Goal: Information Seeking & Learning: Learn about a topic

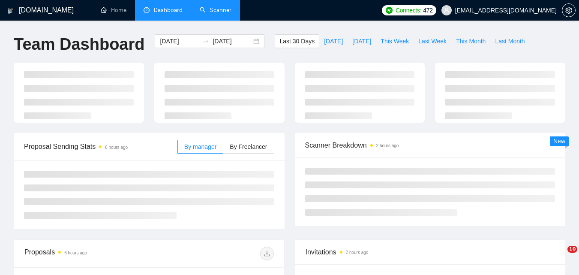
click at [223, 13] on link "Scanner" at bounding box center [216, 9] width 32 height 7
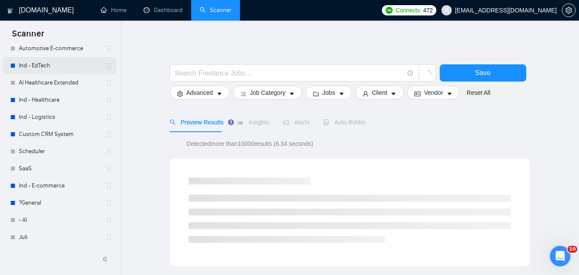
scroll to position [67, 0]
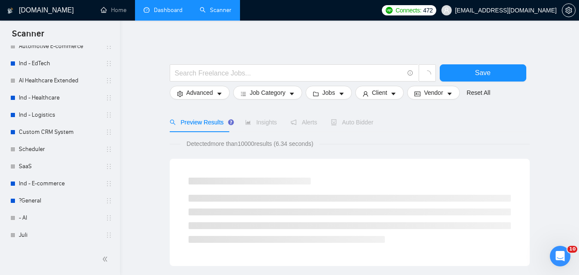
click at [159, 10] on link "Dashboard" at bounding box center [163, 9] width 39 height 7
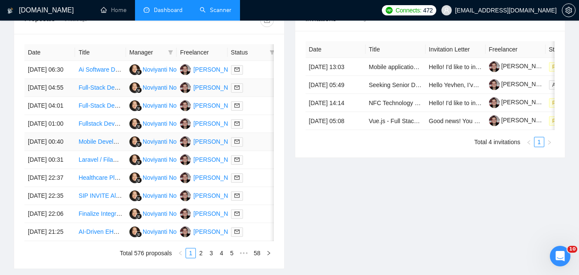
scroll to position [386, 0]
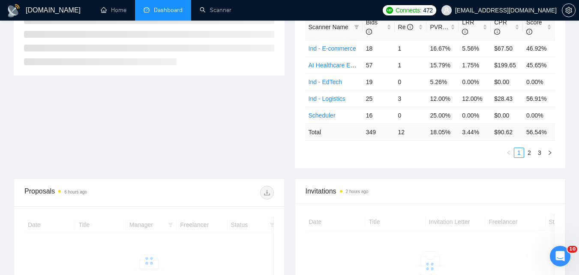
scroll to position [172, 0]
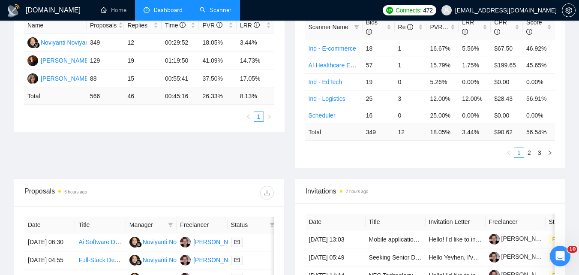
click at [220, 6] on link "Scanner" at bounding box center [216, 9] width 32 height 7
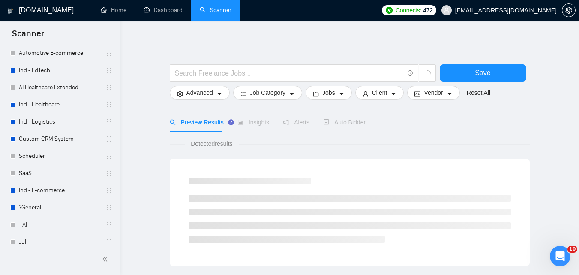
scroll to position [67, 0]
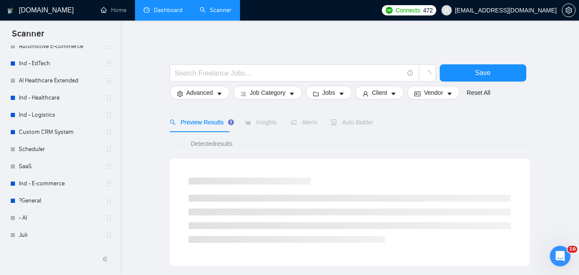
click at [164, 11] on link "Dashboard" at bounding box center [163, 9] width 39 height 7
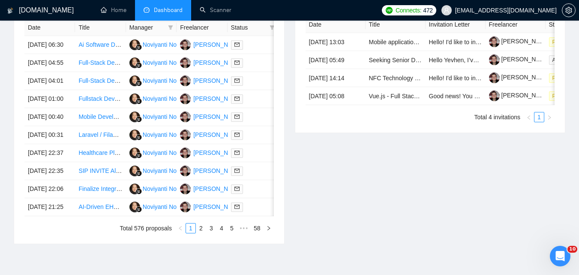
scroll to position [429, 0]
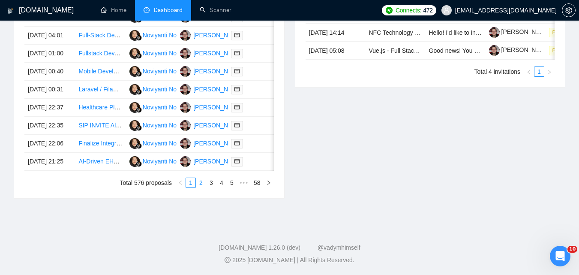
click at [202, 187] on link "2" at bounding box center [200, 182] width 9 height 9
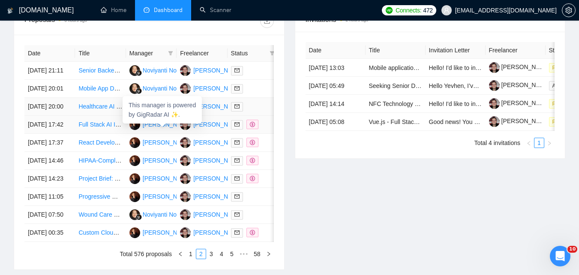
scroll to position [502, 0]
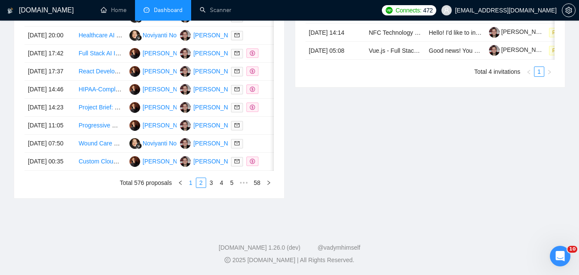
click at [189, 180] on link "1" at bounding box center [190, 182] width 9 height 9
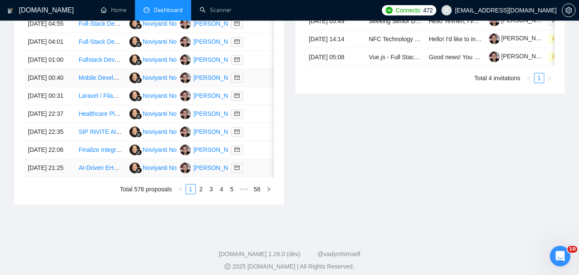
scroll to position [416, 0]
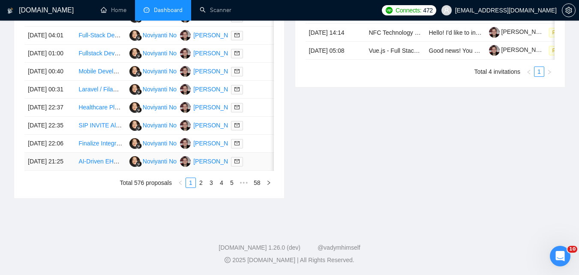
click at [104, 165] on link "AI-Driven EHR SaaS Product Development" at bounding box center [135, 161] width 115 height 7
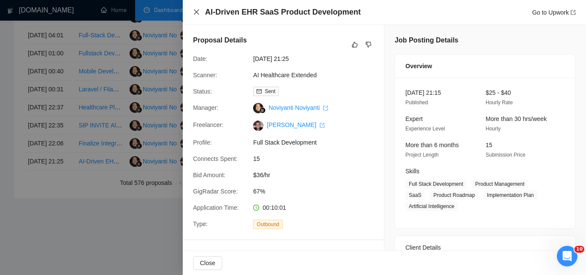
click at [196, 15] on icon "close" at bounding box center [196, 12] width 7 height 7
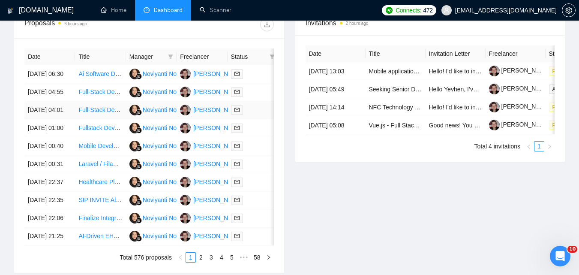
scroll to position [331, 0]
